Goal: Use online tool/utility

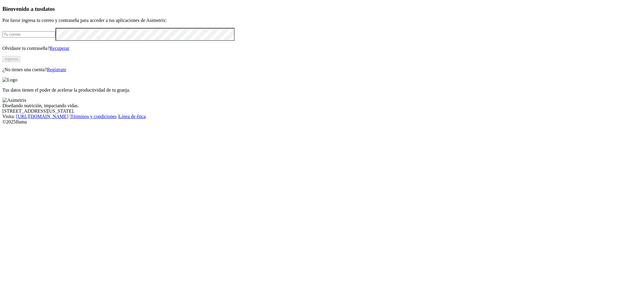
type input "[PERSON_NAME][EMAIL_ADDRESS][DOMAIN_NAME]"
drag, startPoint x: 115, startPoint y: 155, endPoint x: 122, endPoint y: 126, distance: 30.4
click at [20, 62] on button "Ingresa" at bounding box center [11, 59] width 18 height 6
